Goal: Task Accomplishment & Management: Use online tool/utility

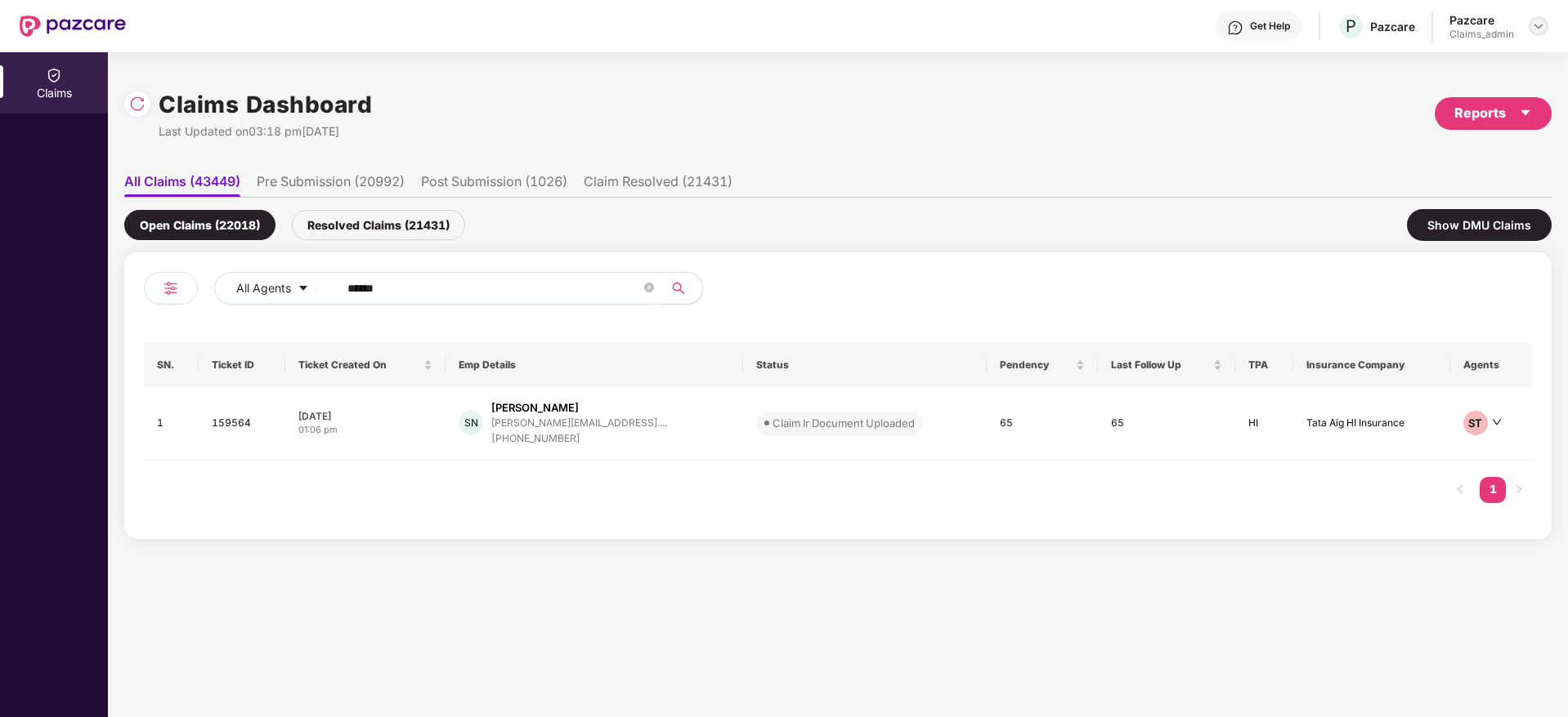
drag, startPoint x: 1533, startPoint y: 27, endPoint x: 1486, endPoint y: 56, distance: 55.2
click at [1532, 27] on img at bounding box center [1538, 26] width 13 height 13
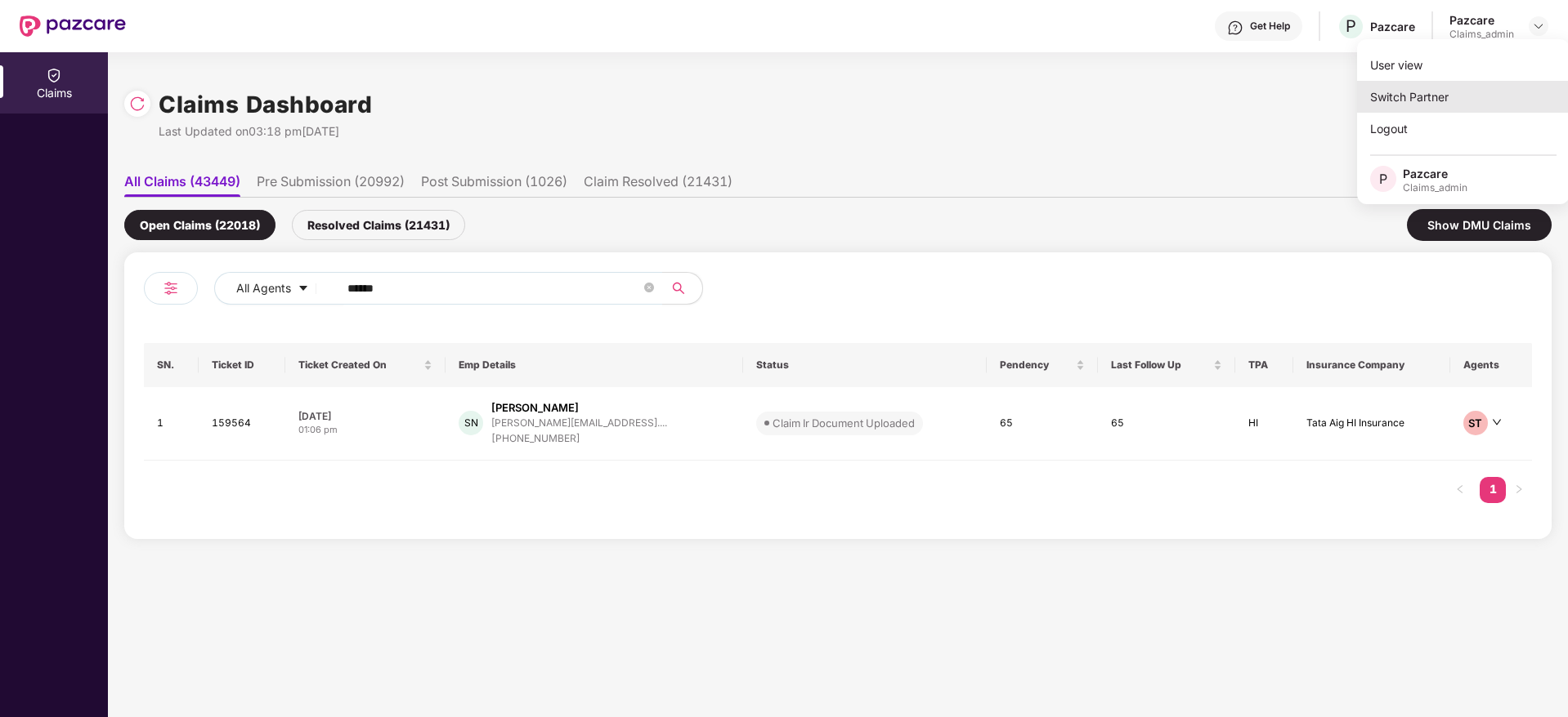
click at [1434, 96] on div "Switch Partner" at bounding box center [1462, 97] width 212 height 32
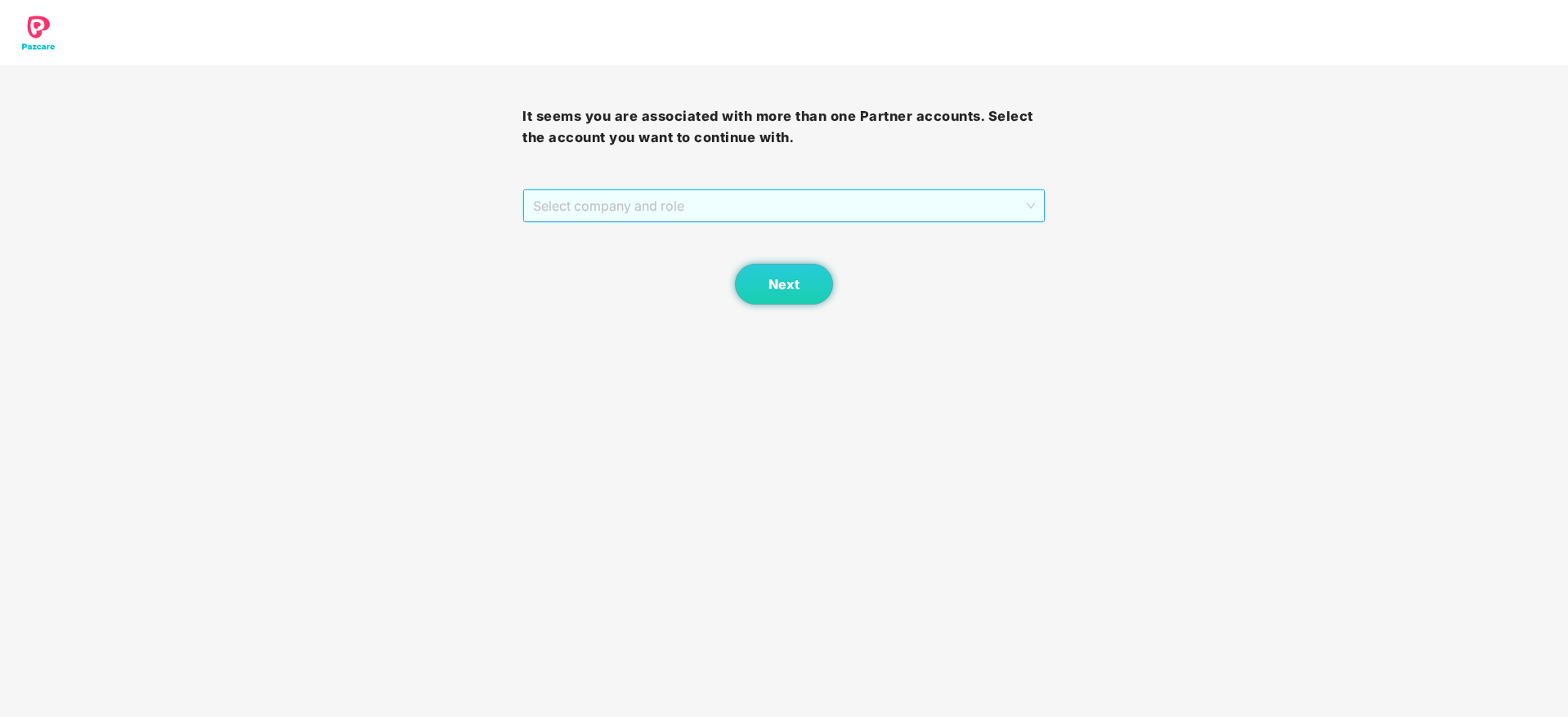
click at [783, 190] on span "Select company and role" at bounding box center [784, 206] width 501 height 31
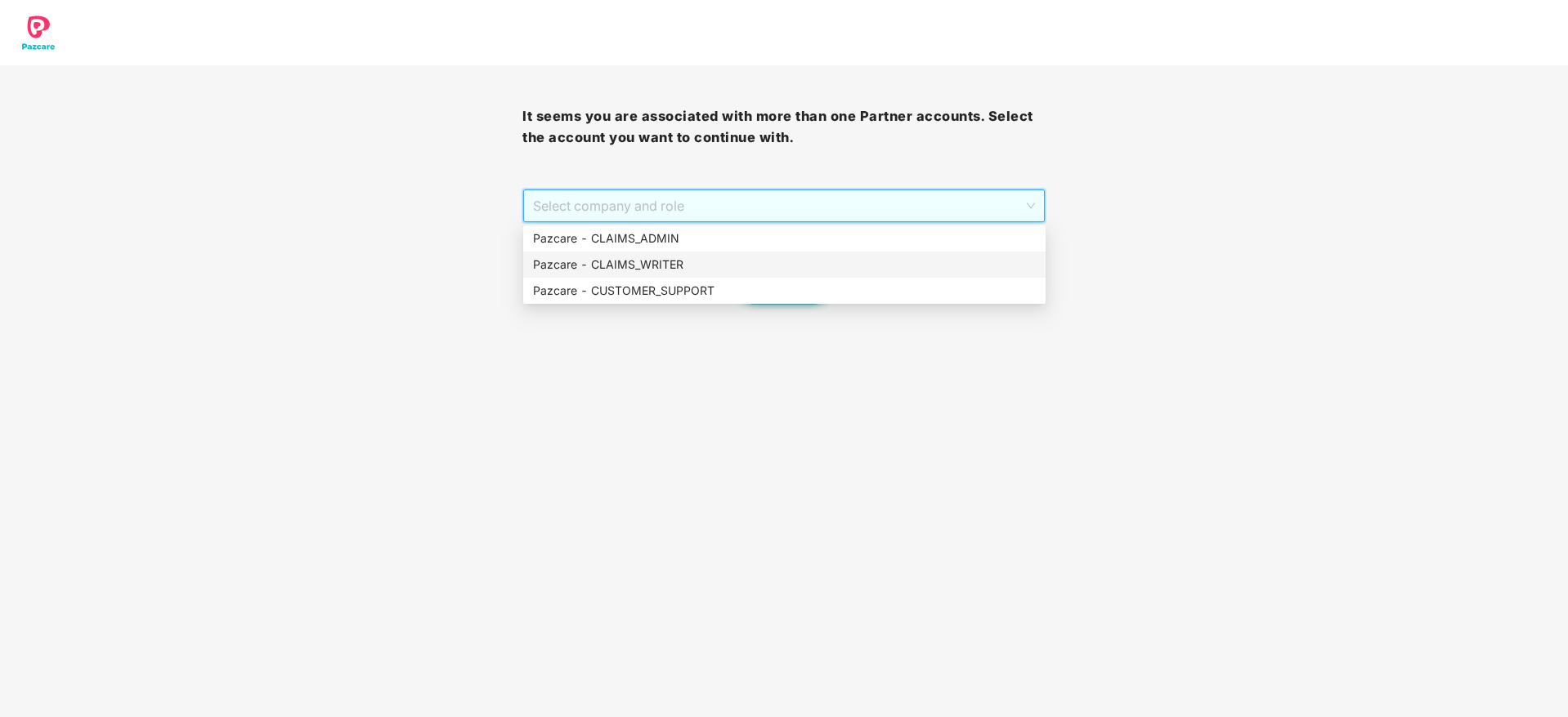
click at [691, 279] on div "Pazcare - CUSTOMER_SUPPORT" at bounding box center [784, 291] width 522 height 26
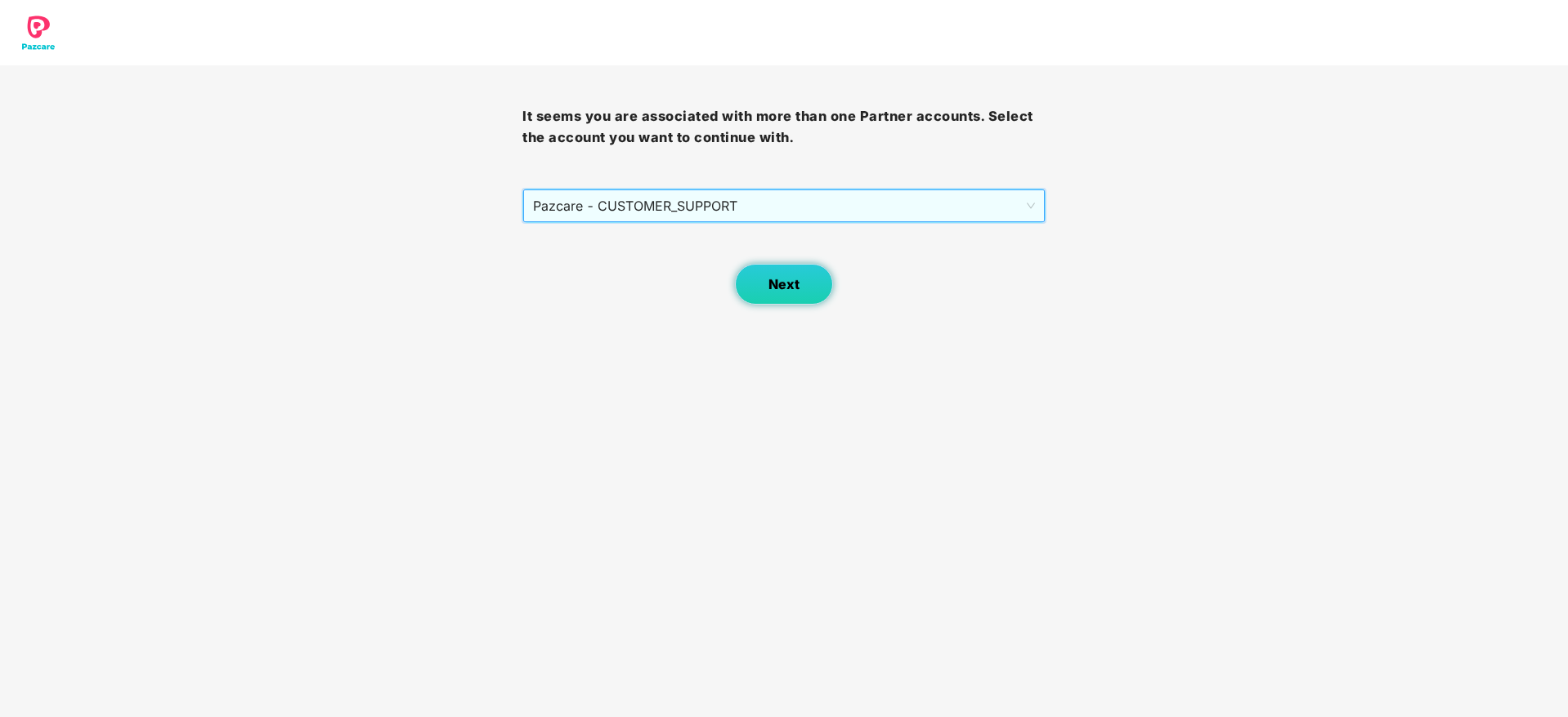
click at [789, 285] on span "Next" at bounding box center [784, 284] width 31 height 15
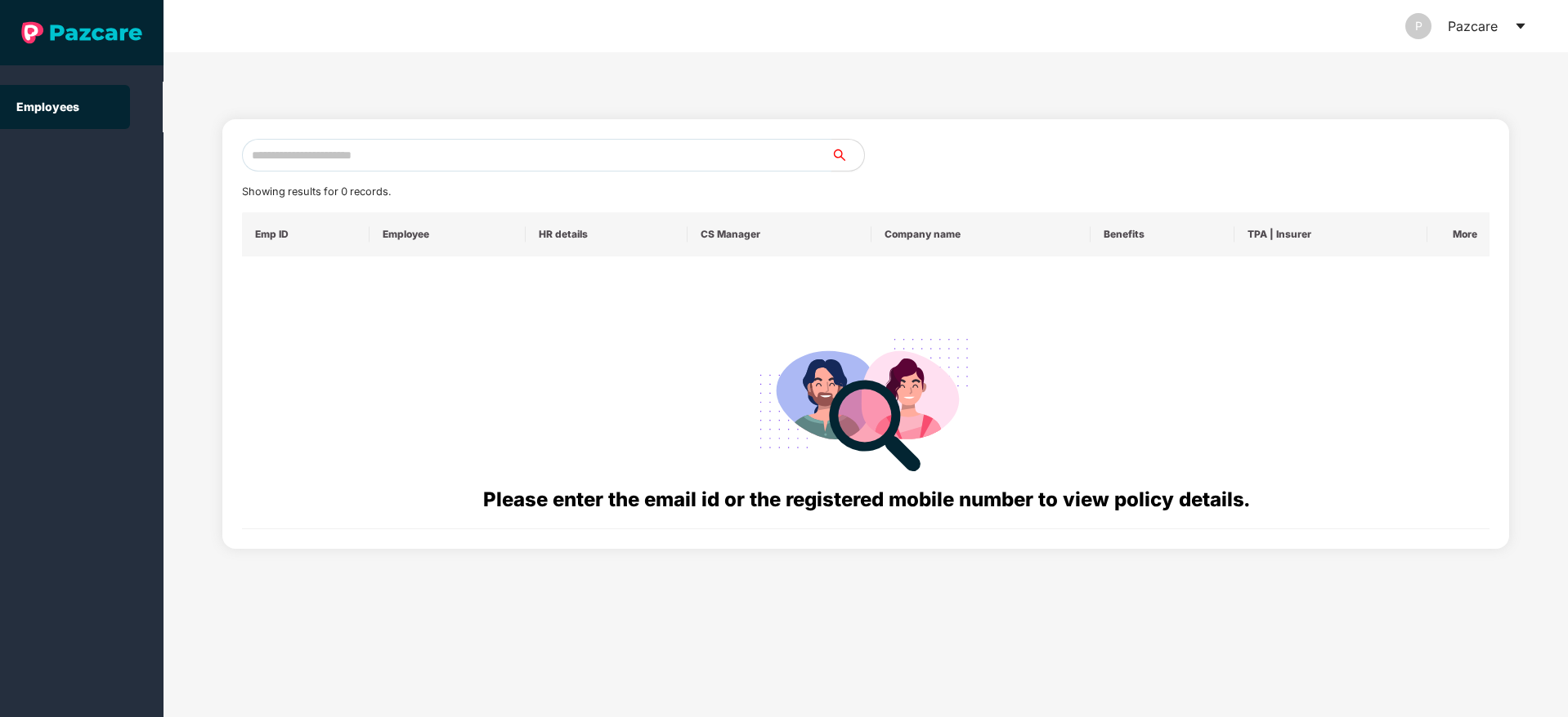
drag, startPoint x: 451, startPoint y: 162, endPoint x: 521, endPoint y: 165, distance: 70.1
click at [452, 162] on input "text" at bounding box center [536, 155] width 589 height 33
paste input "**********"
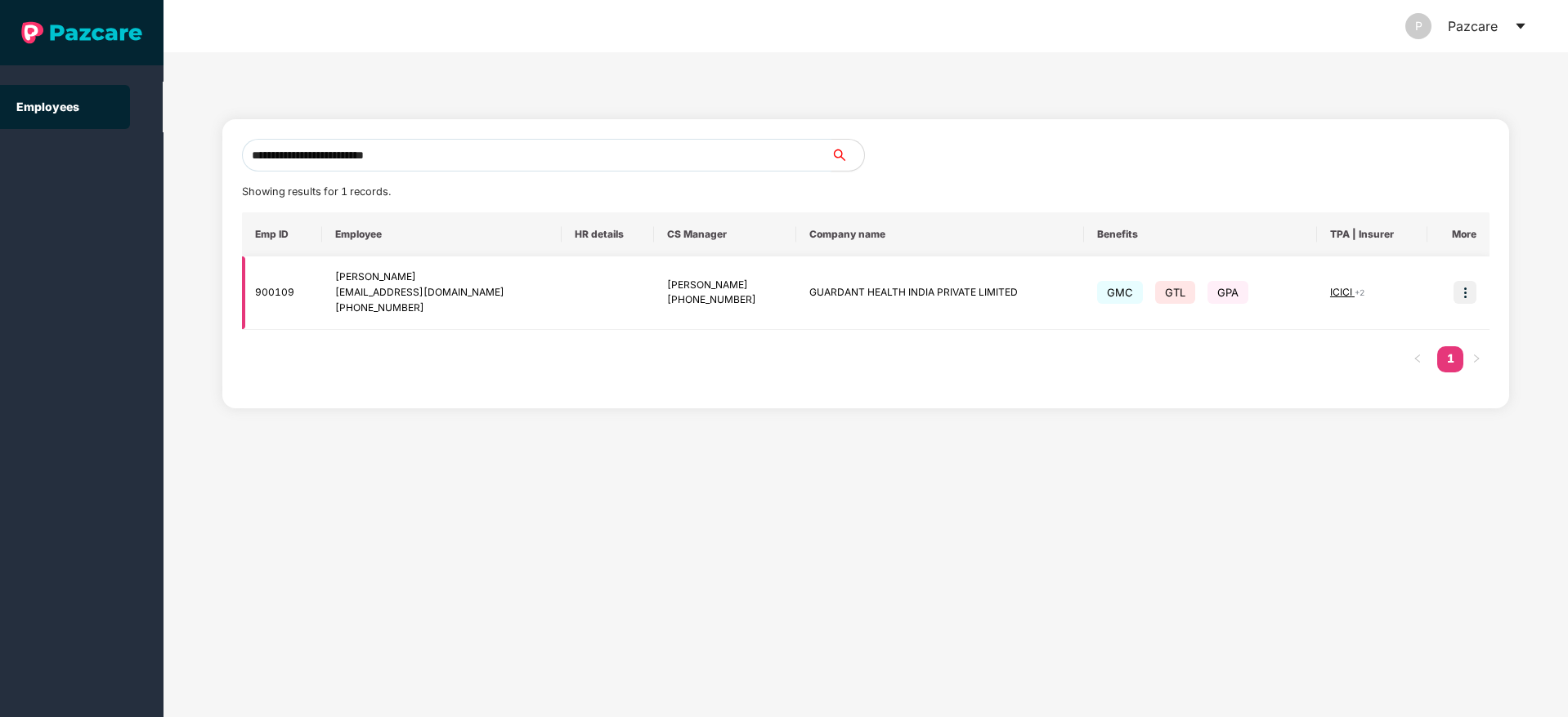
type input "**********"
click at [1476, 294] on img at bounding box center [1464, 292] width 23 height 23
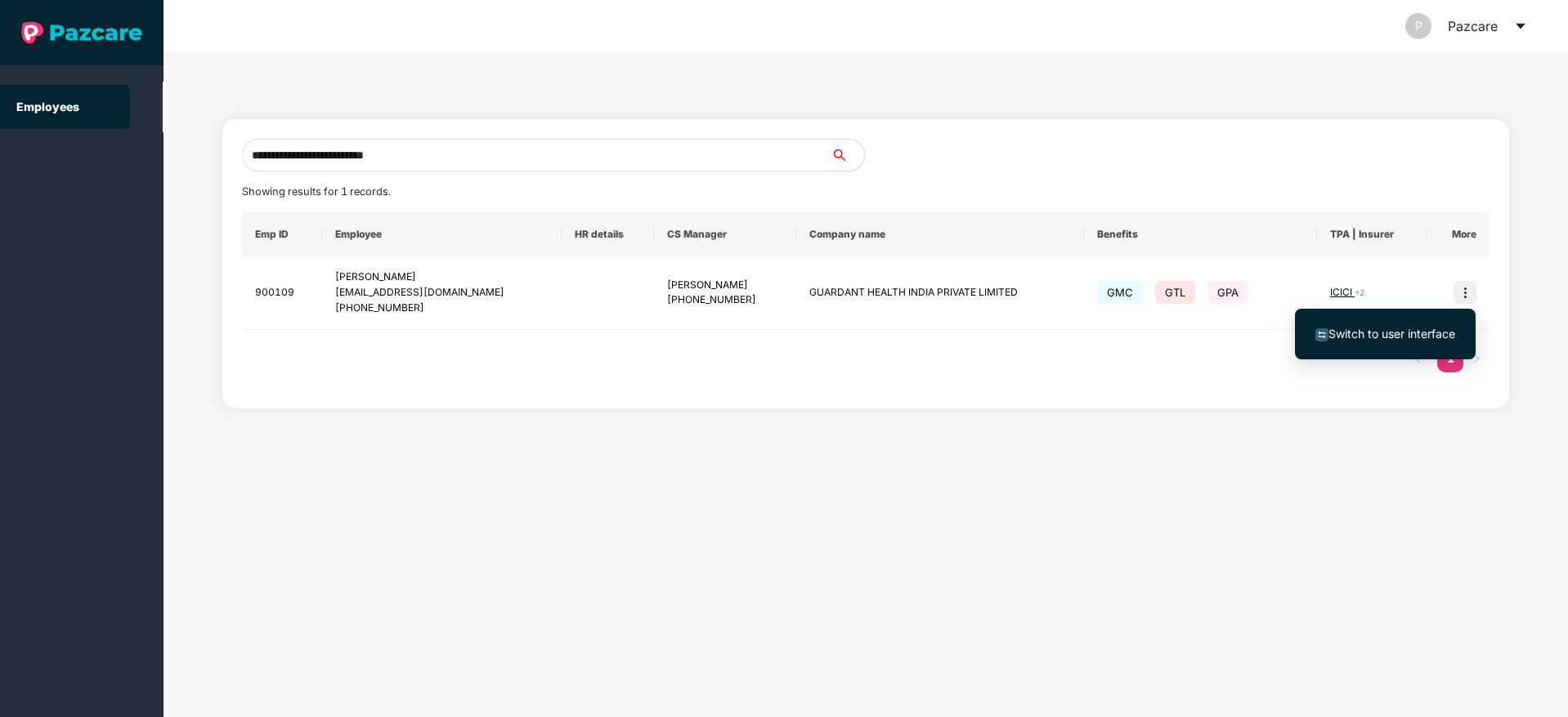
click at [1361, 328] on span "Switch to user interface" at bounding box center [1391, 333] width 127 height 14
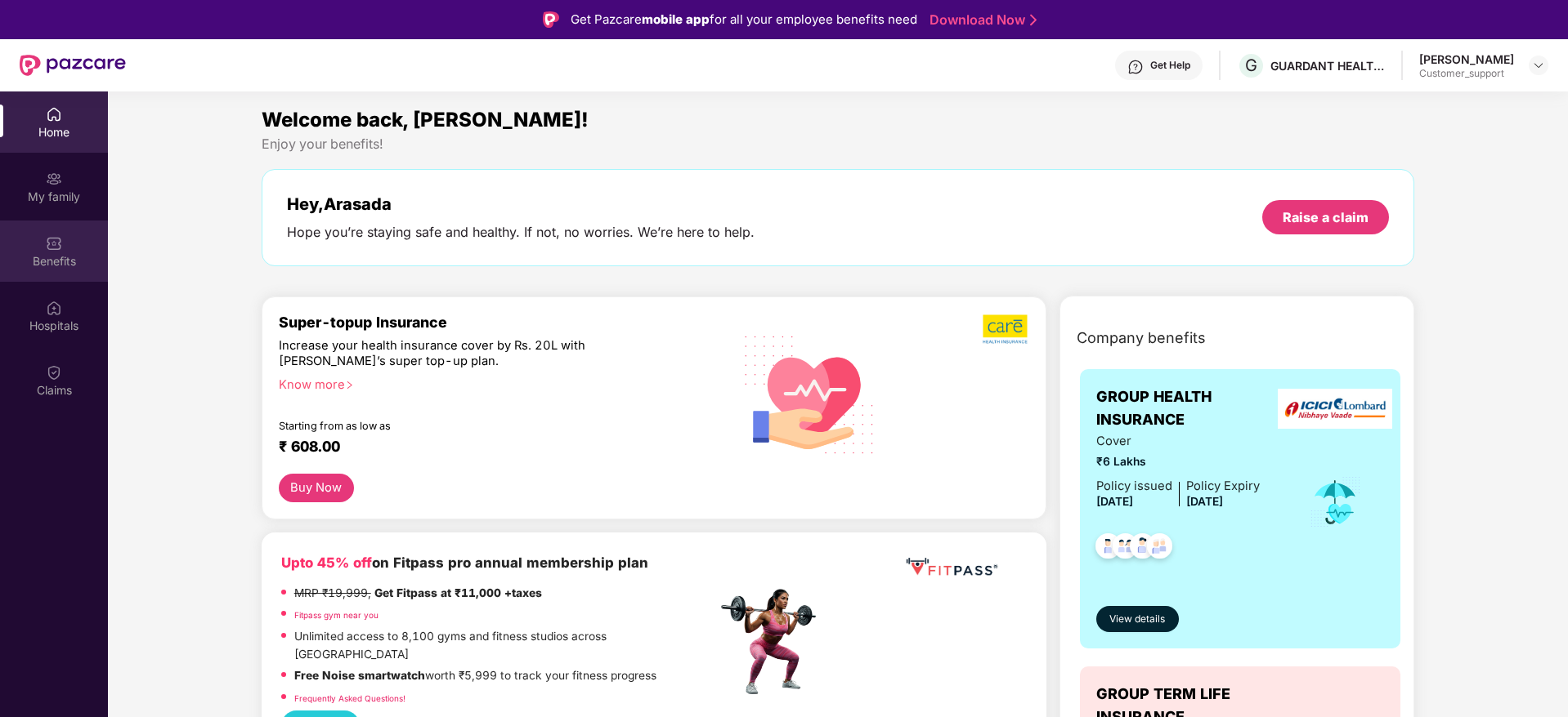
click at [70, 266] on div "Benefits" at bounding box center [54, 261] width 108 height 16
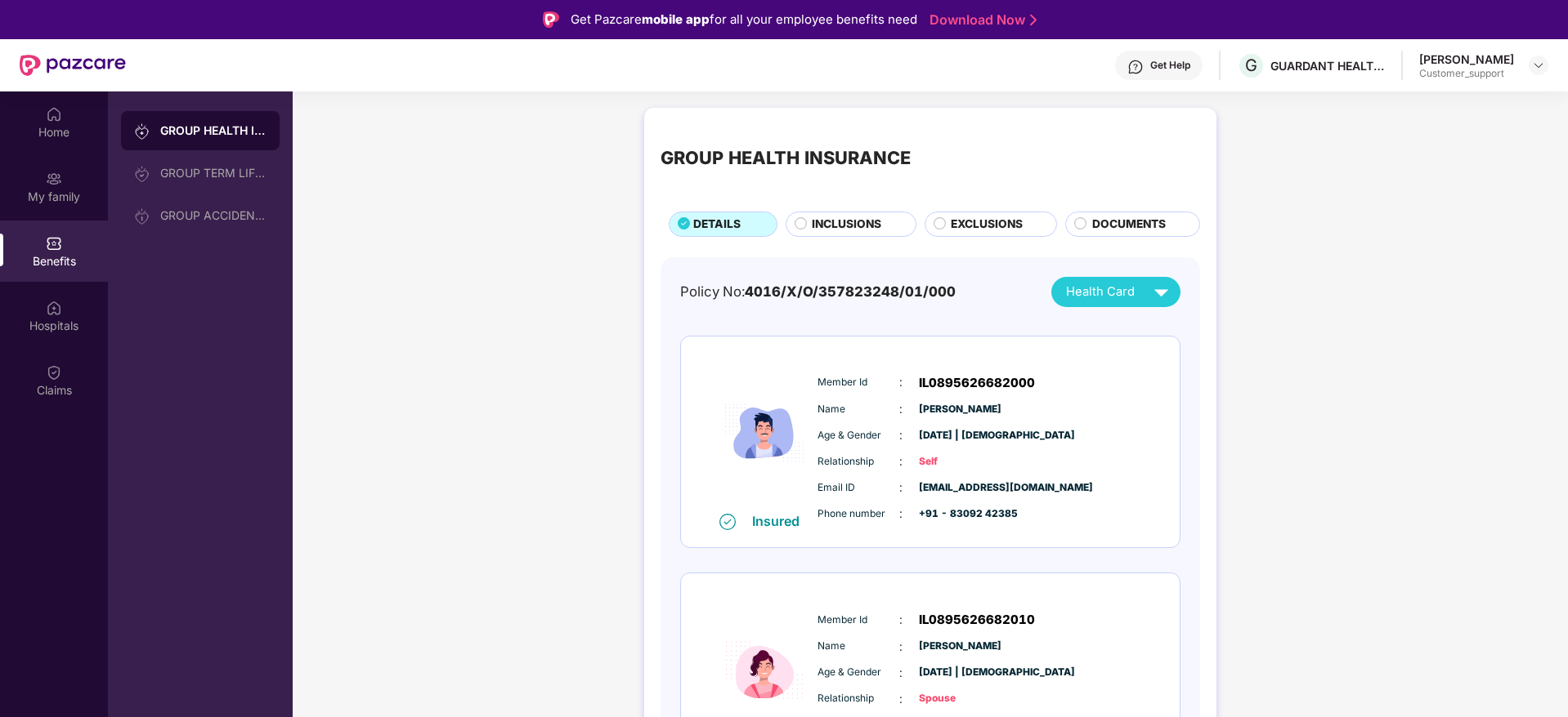
click at [857, 214] on div "INCLUSIONS" at bounding box center [851, 224] width 130 height 26
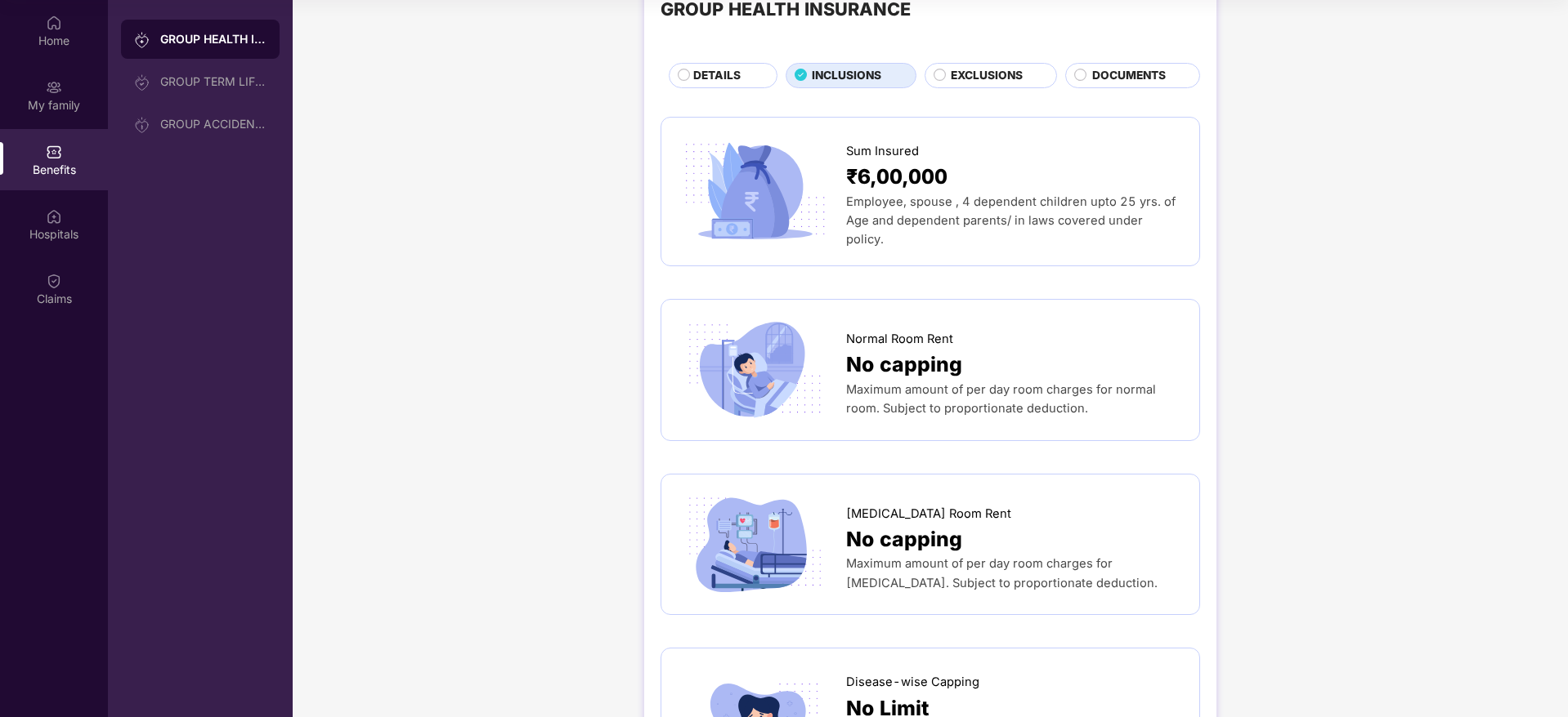
scroll to position [22, 0]
